Goal: Learn about a topic

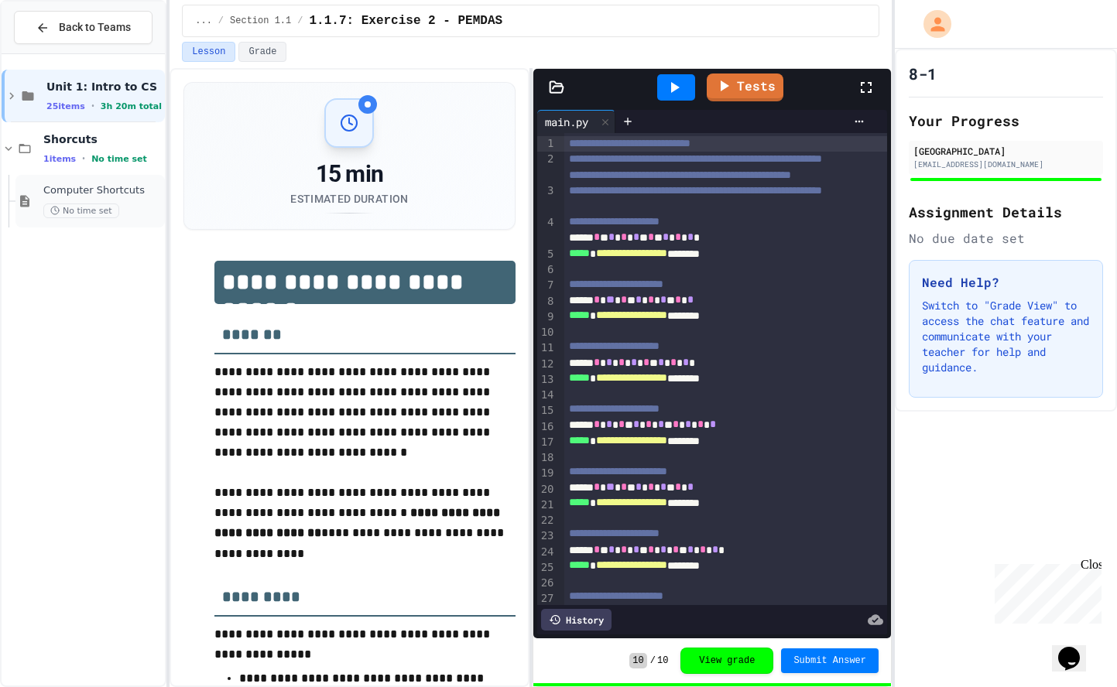
click at [82, 189] on span "Computer Shortcuts" at bounding box center [102, 190] width 118 height 13
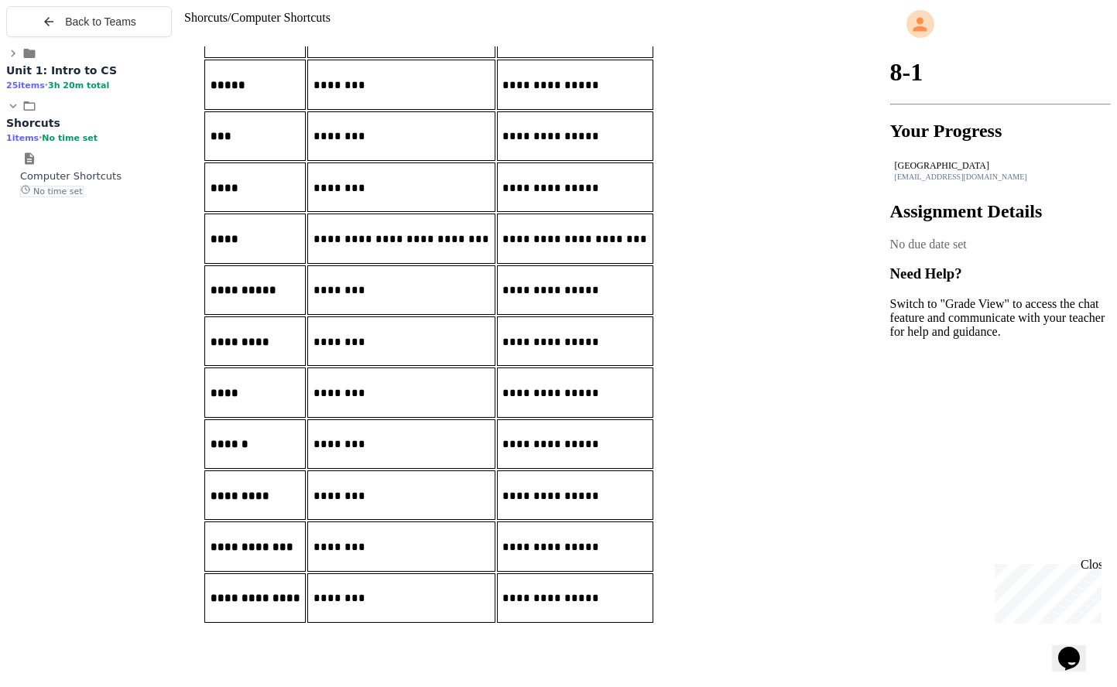
scroll to position [1005, 0]
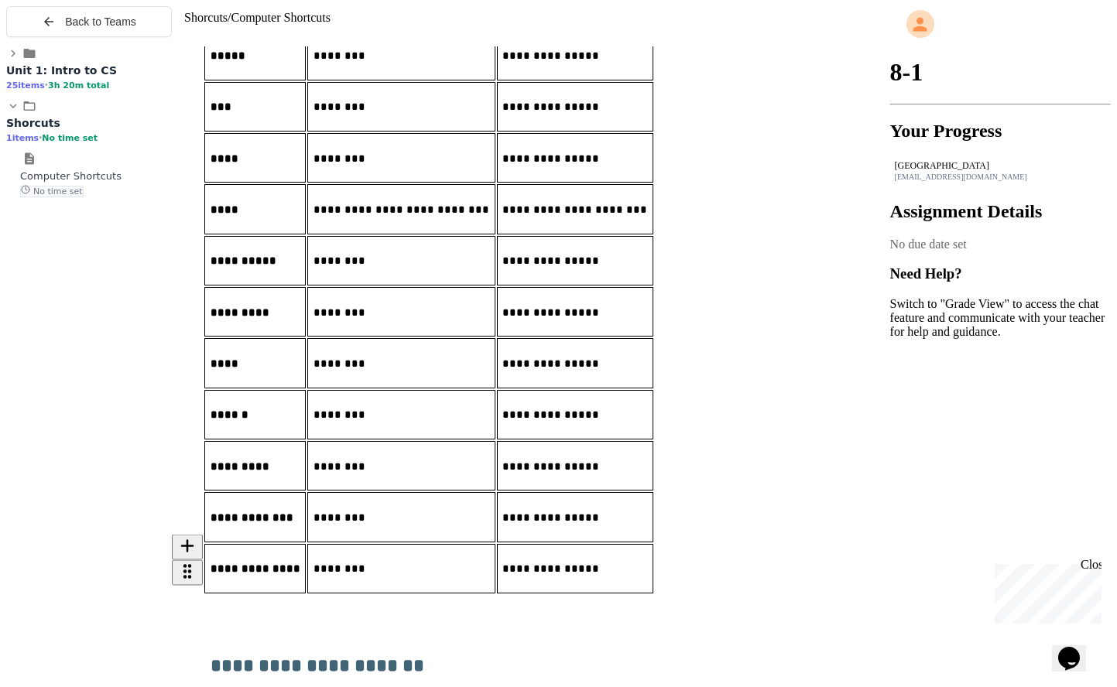
scroll to position [1025, 0]
